Goal: Ask a question

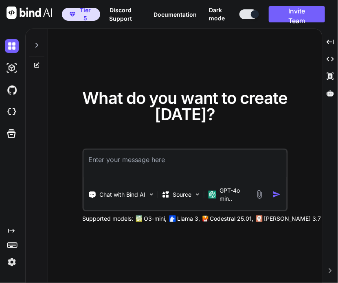
click at [211, 151] on textarea at bounding box center [185, 165] width 203 height 30
type textarea "hi"
click at [15, 264] on img at bounding box center [12, 263] width 14 height 14
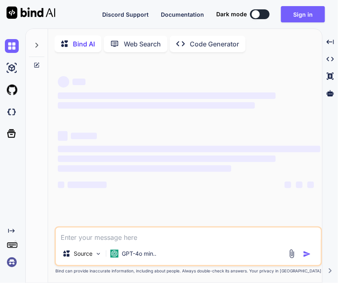
type textarea "x"
